Goal: Information Seeking & Learning: Check status

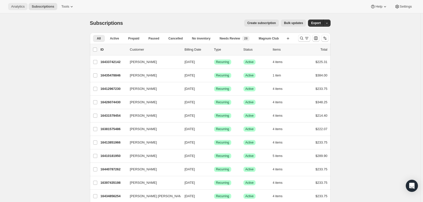
click at [14, 5] on span "Analytics" at bounding box center [17, 7] width 13 height 4
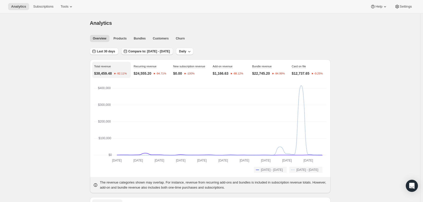
click at [140, 51] on span "Compare to: [DATE] - [DATE]" at bounding box center [149, 51] width 42 height 4
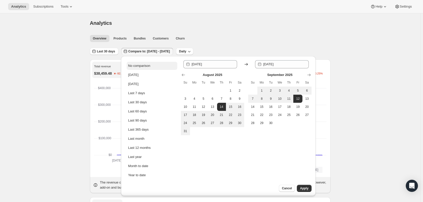
click at [134, 65] on div "No comparison" at bounding box center [139, 65] width 22 height 5
type input "[DATE]"
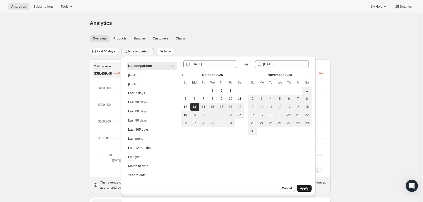
click at [305, 188] on span "Apply" at bounding box center [304, 188] width 8 height 4
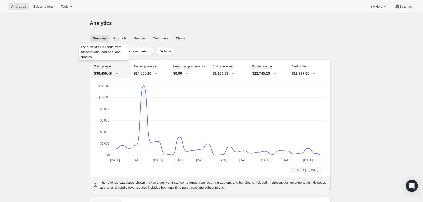
click at [106, 50] on div "The sum of all revenue from subscriptions, add-ons, and bundles." at bounding box center [103, 53] width 53 height 21
click at [109, 50] on span "Last 30 days" at bounding box center [106, 51] width 18 height 4
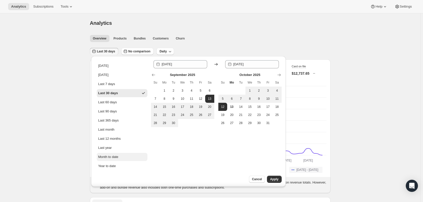
click at [118, 155] on div "Month to date" at bounding box center [108, 157] width 20 height 5
type input "[DATE]"
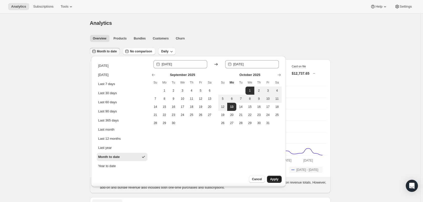
click at [274, 176] on button "Apply" at bounding box center [274, 179] width 14 height 7
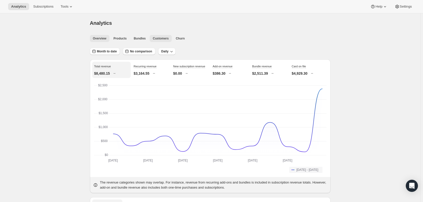
click at [158, 37] on span "Customers" at bounding box center [161, 38] width 16 height 4
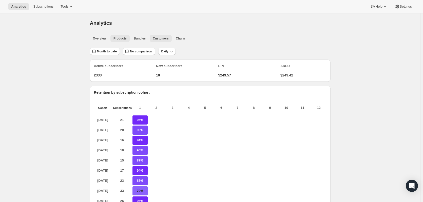
click at [117, 40] on span "Products" at bounding box center [119, 38] width 13 height 4
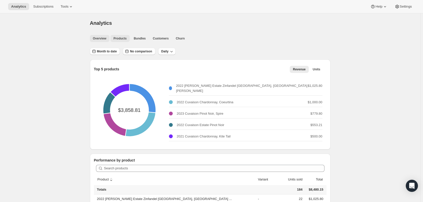
click at [102, 38] on span "Overview" at bounding box center [99, 38] width 13 height 4
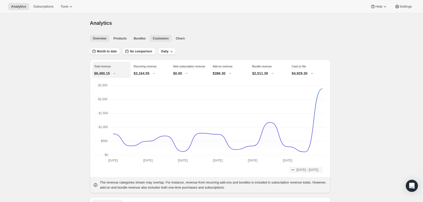
click at [157, 39] on span "Customers" at bounding box center [161, 38] width 16 height 4
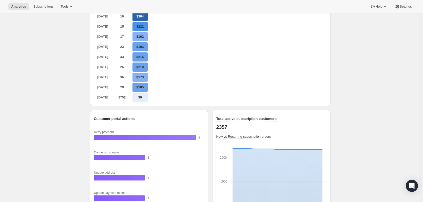
scroll to position [372, 0]
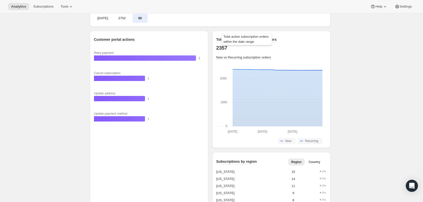
click at [238, 42] on span "Total active subscription customers" at bounding box center [246, 39] width 61 height 4
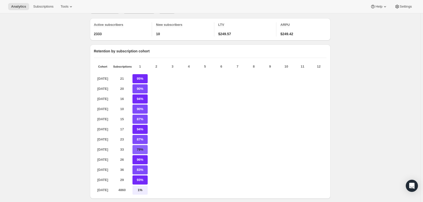
scroll to position [0, 0]
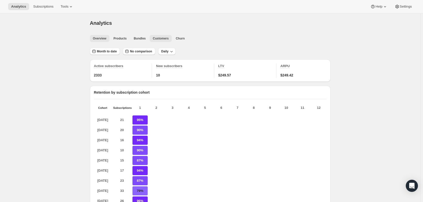
click at [101, 38] on span "Overview" at bounding box center [99, 38] width 13 height 4
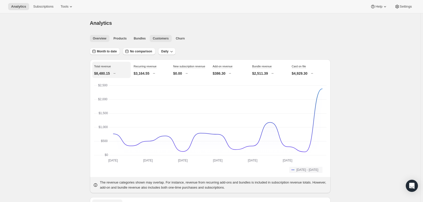
click at [159, 37] on span "Customers" at bounding box center [161, 38] width 16 height 4
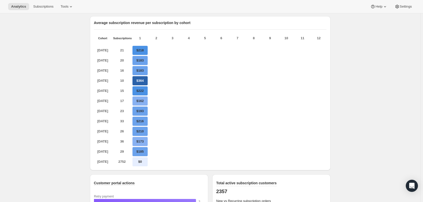
scroll to position [236, 0]
